Goal: Transaction & Acquisition: Purchase product/service

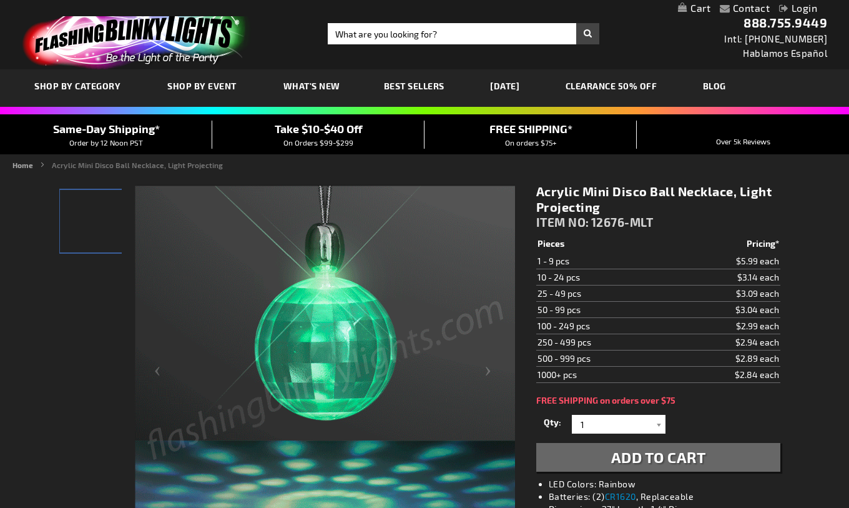
click at [647, 448] on span "Add to Cart" at bounding box center [658, 457] width 95 height 18
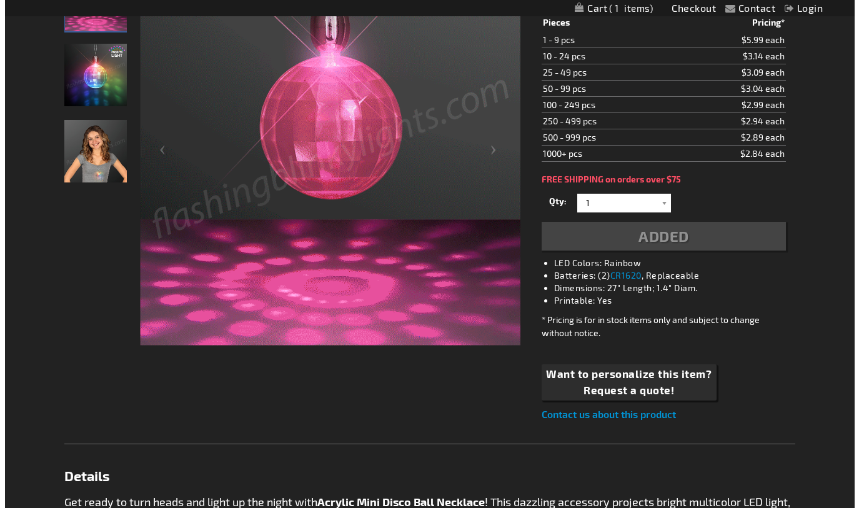
scroll to position [279, 0]
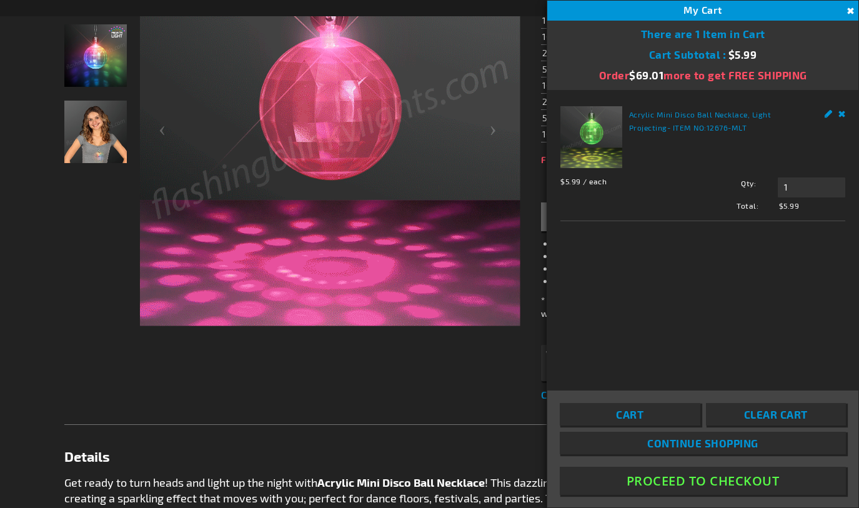
click at [666, 412] on link "Cart" at bounding box center [630, 414] width 140 height 22
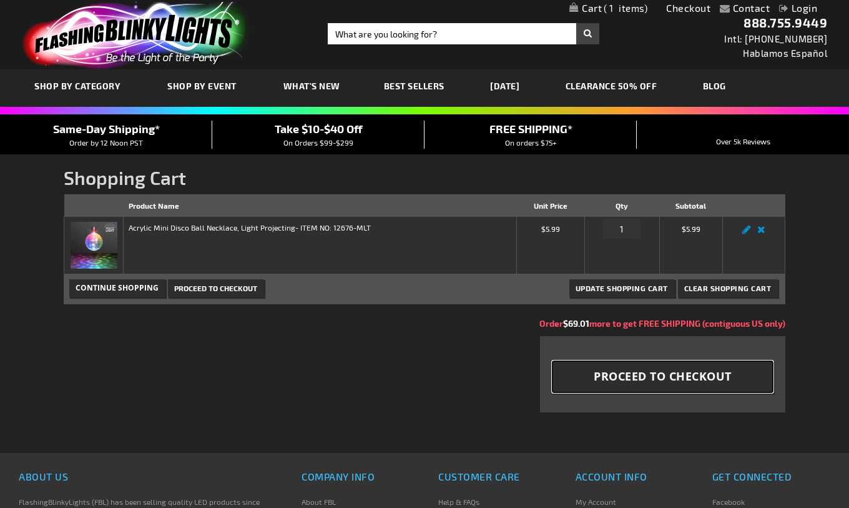
click at [686, 381] on span "Proceed to Checkout" at bounding box center [663, 376] width 138 height 16
